Goal: Information Seeking & Learning: Find specific fact

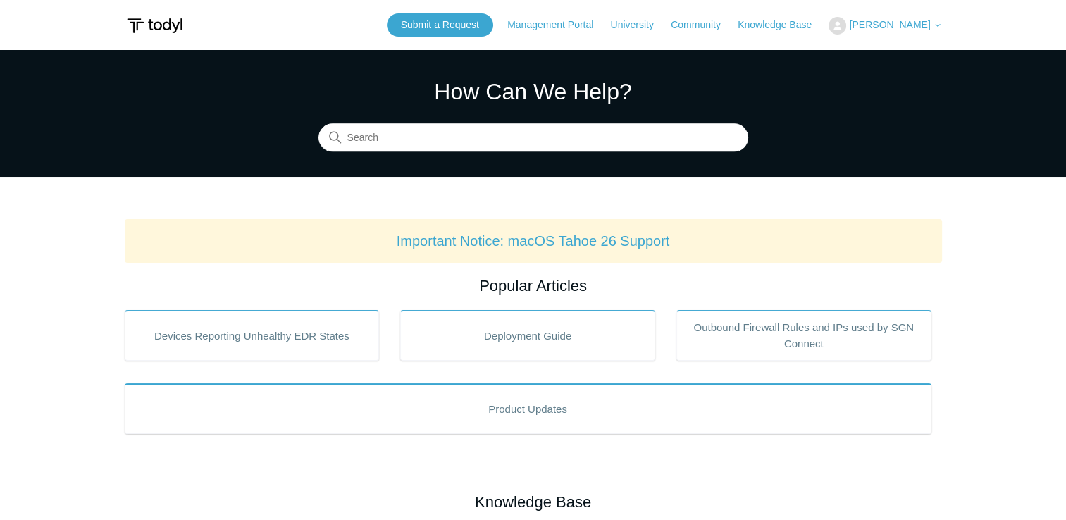
click at [916, 27] on span "[PERSON_NAME]" at bounding box center [889, 24] width 81 height 11
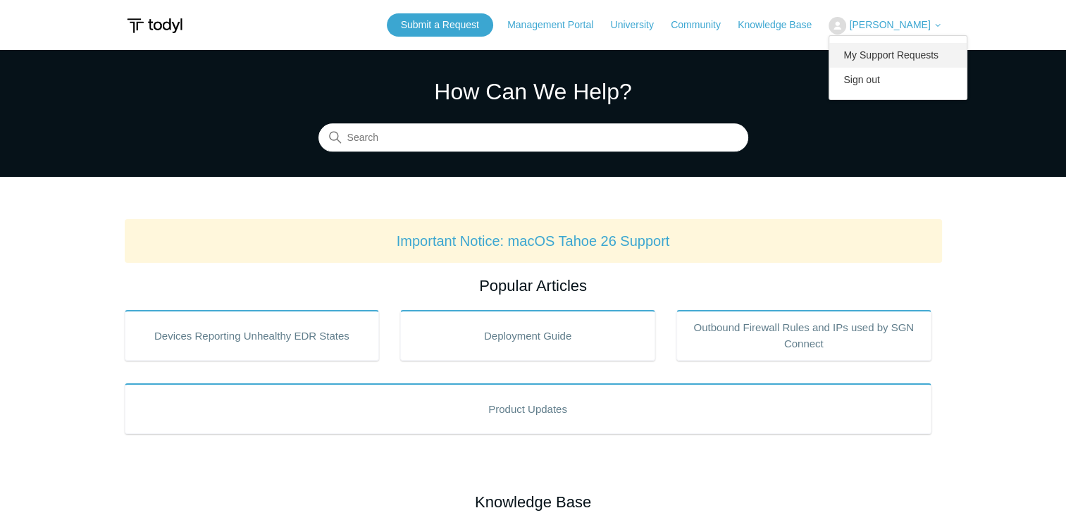
click at [869, 60] on link "My Support Requests" at bounding box center [897, 55] width 137 height 25
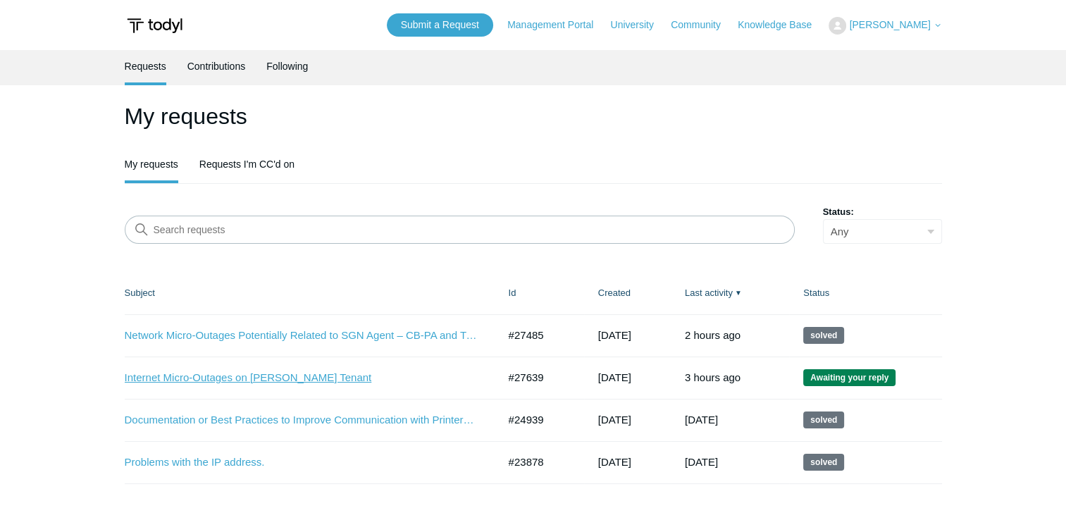
click at [235, 377] on link "Internet Micro-Outages on [PERSON_NAME] Tenant" at bounding box center [301, 378] width 352 height 16
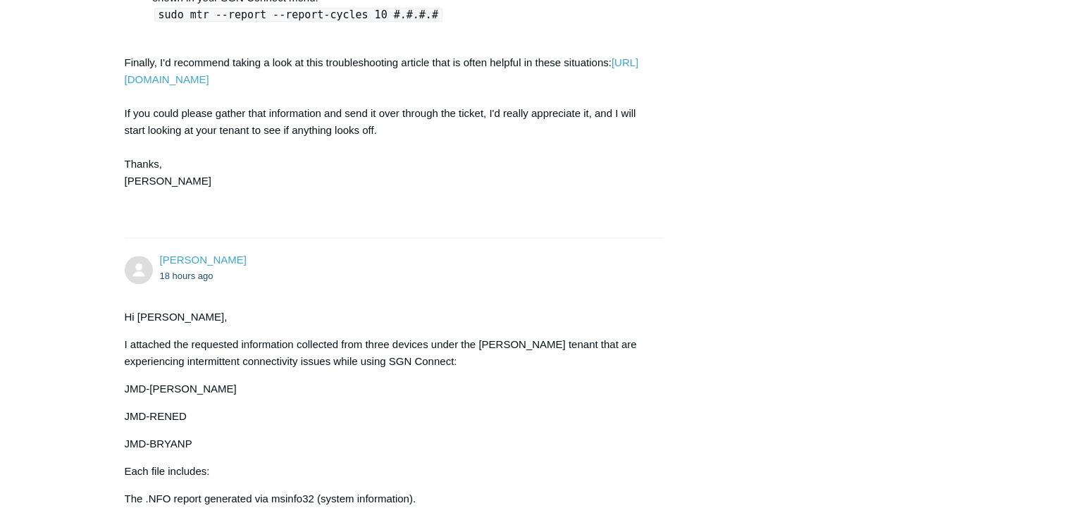
scroll to position [1409, 0]
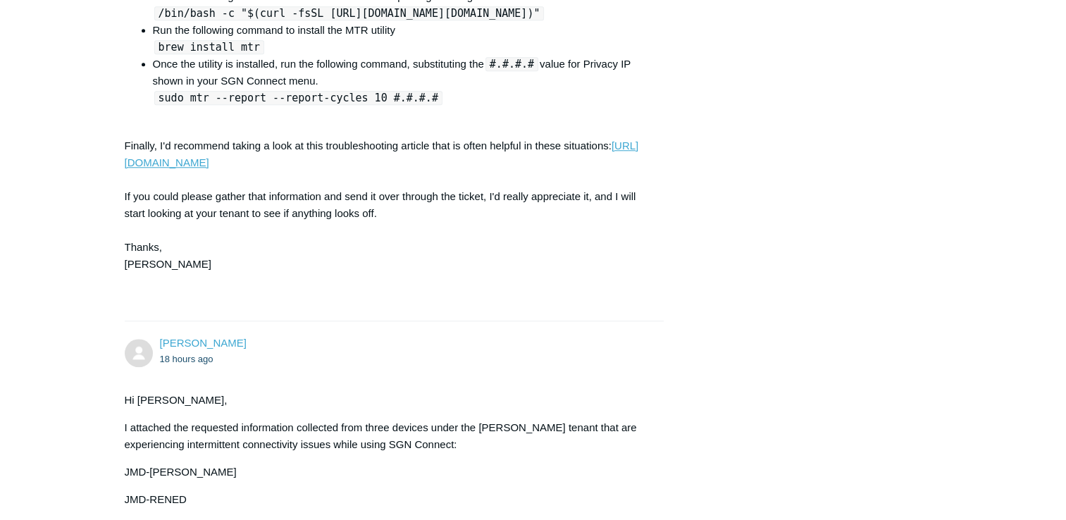
click at [287, 168] on link "https://support.todyl.com/hc/en-us/articles/4798536022035-Troubleshooting-Perfo…" at bounding box center [382, 153] width 514 height 29
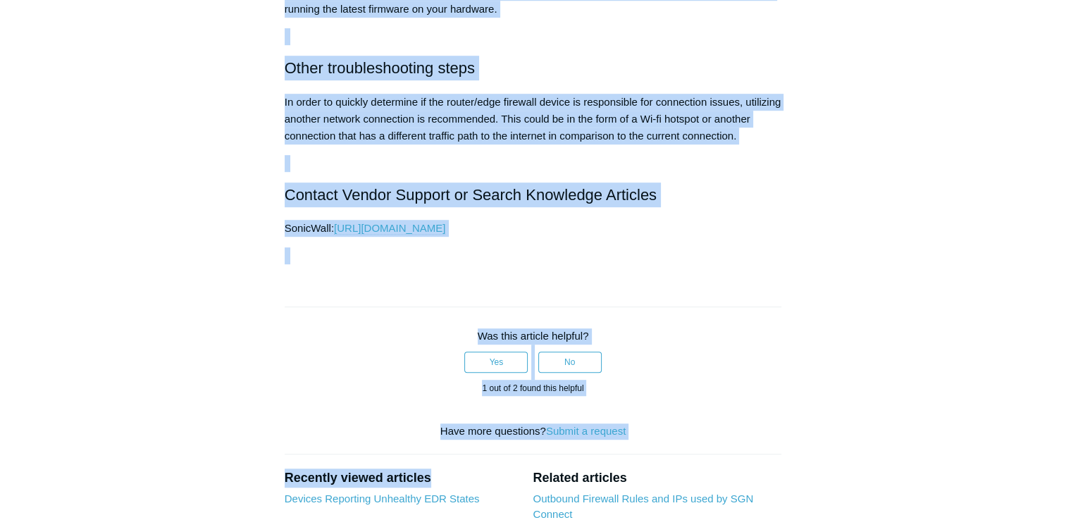
scroll to position [916, 0]
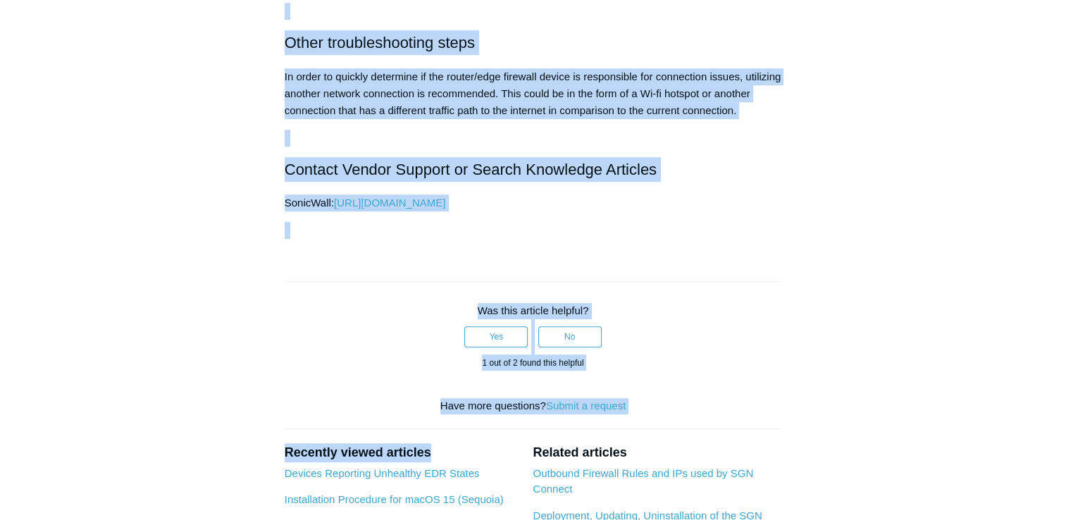
drag, startPoint x: 286, startPoint y: 134, endPoint x: 645, endPoint y: 223, distance: 370.2
drag, startPoint x: 645, startPoint y: 223, endPoint x: 543, endPoint y: 174, distance: 113.4
copy article "Troubleshooting Performance on Traditional Firewalls Follow Not yet followed by…"
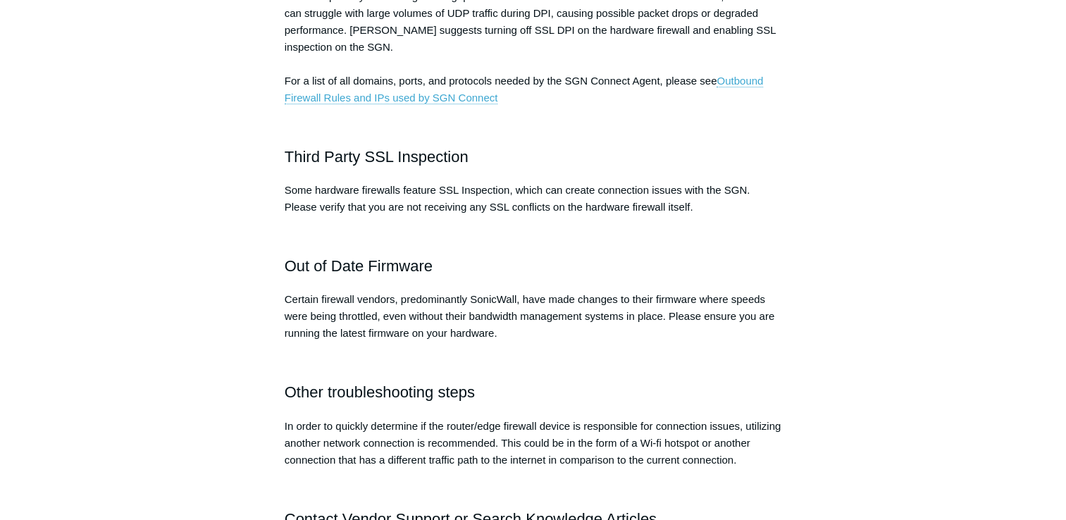
scroll to position [563, 0]
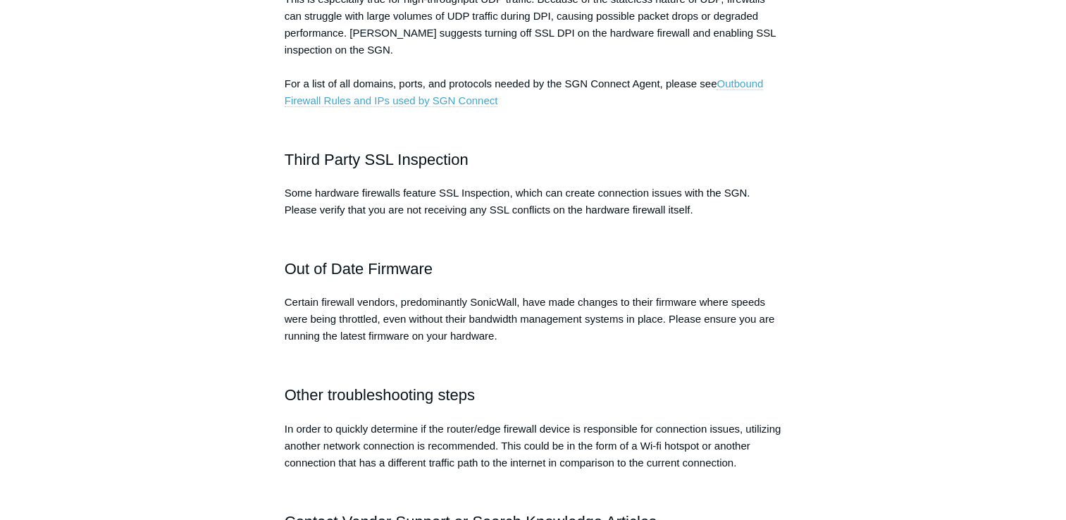
click at [454, 97] on link "Outbound Firewall Rules and IPs used by SGN Connect" at bounding box center [524, 92] width 479 height 30
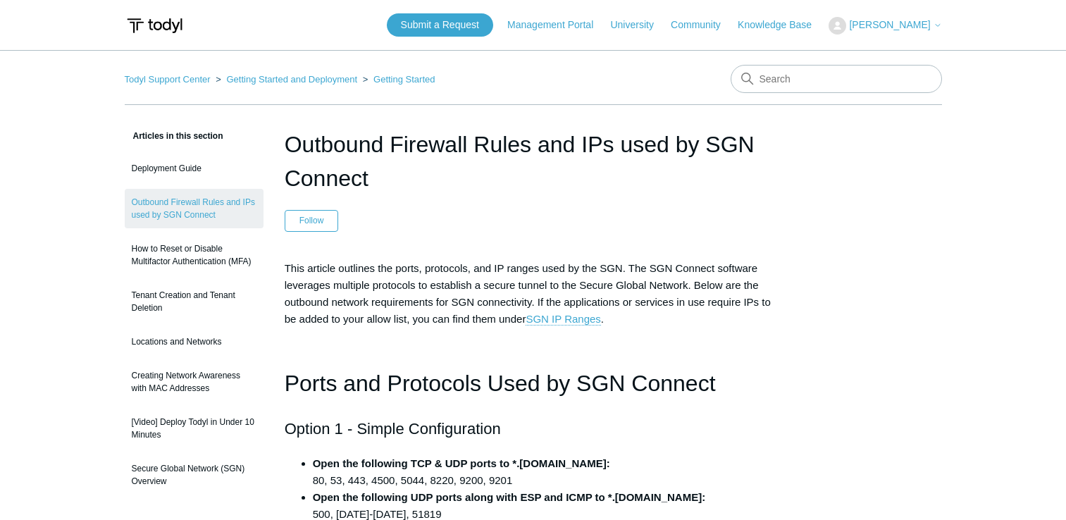
scroll to position [775, 0]
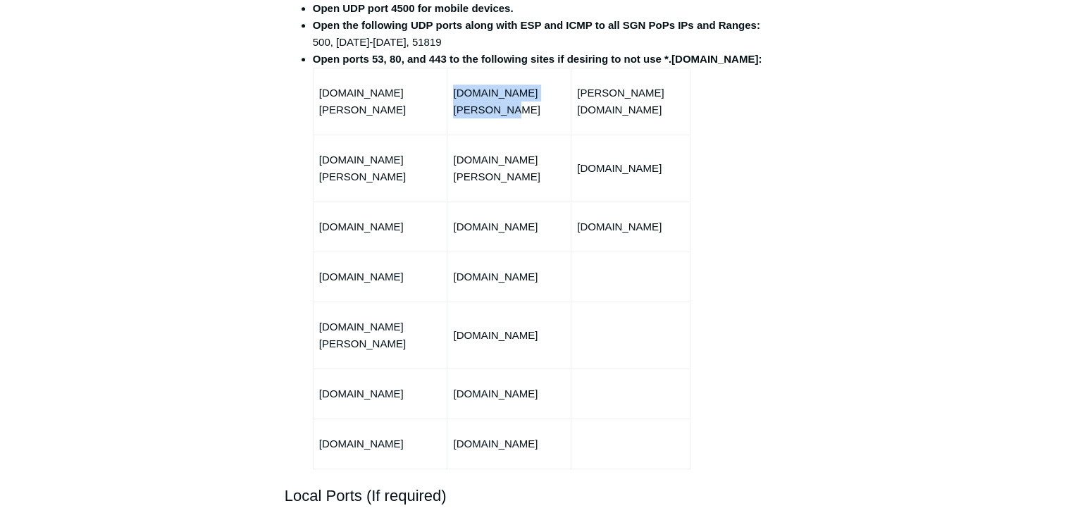
drag, startPoint x: 456, startPoint y: 111, endPoint x: 566, endPoint y: 108, distance: 109.9
click at [565, 108] on p "fleet.ulysses.todyl.com" at bounding box center [509, 102] width 112 height 34
drag, startPoint x: 454, startPoint y: 160, endPoint x: 466, endPoint y: 160, distance: 12.0
click at [466, 160] on td "sgn.ulysses.todyl.com" at bounding box center [509, 168] width 124 height 67
drag, startPoint x: 466, startPoint y: 160, endPoint x: 456, endPoint y: 210, distance: 50.8
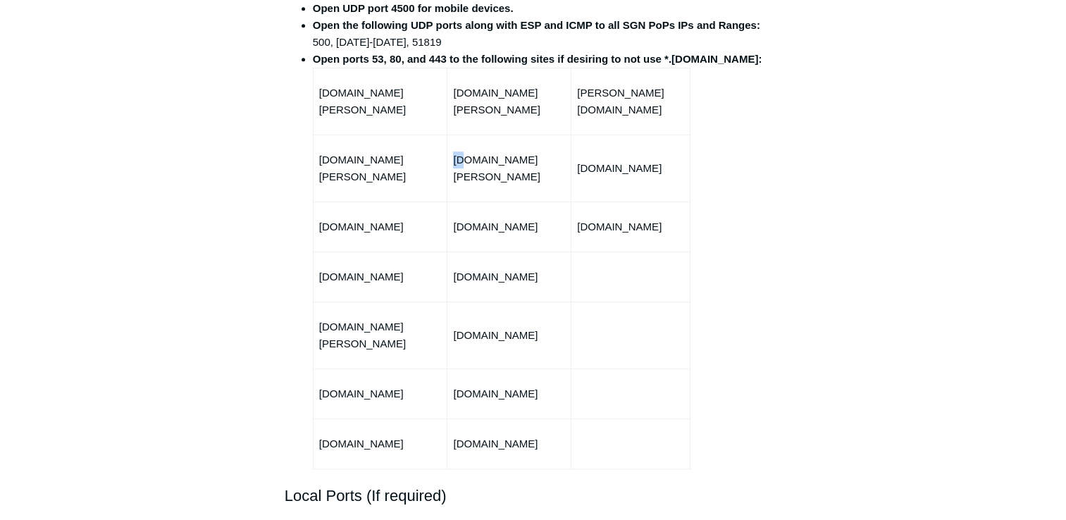
click at [456, 218] on p "status.todyl.com" at bounding box center [509, 226] width 112 height 17
copy p "status.todyl.com"
